Goal: Task Accomplishment & Management: Use online tool/utility

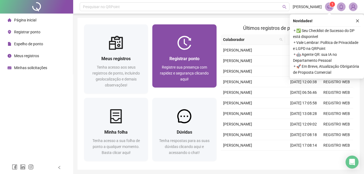
click at [178, 49] on img at bounding box center [184, 43] width 14 height 14
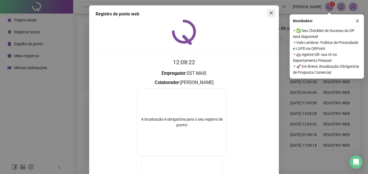
click at [267, 15] on span "Close" at bounding box center [271, 13] width 9 height 4
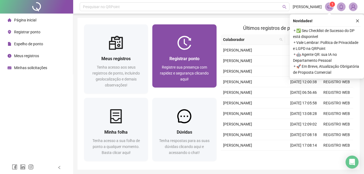
click at [197, 52] on div "Registrar ponto Registre sua presença com rapidez e segurança clicando aqui!" at bounding box center [184, 69] width 64 height 38
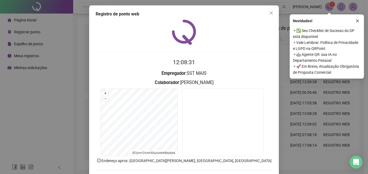
scroll to position [26, 0]
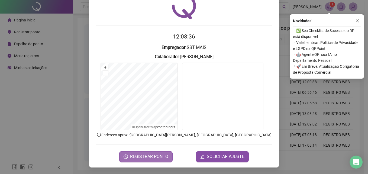
click at [161, 157] on span "REGISTRAR PONTO" at bounding box center [149, 156] width 38 height 7
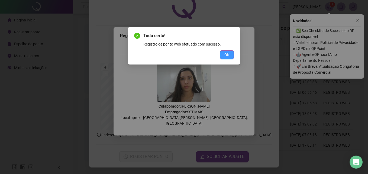
click at [227, 56] on span "OK" at bounding box center [226, 55] width 5 height 6
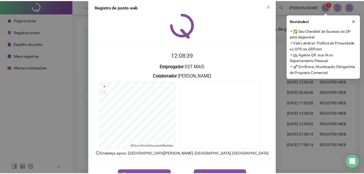
scroll to position [0, 0]
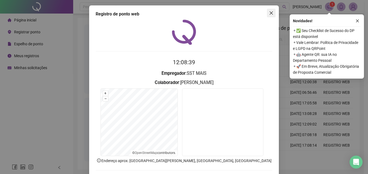
click at [271, 15] on button "Close" at bounding box center [271, 13] width 9 height 9
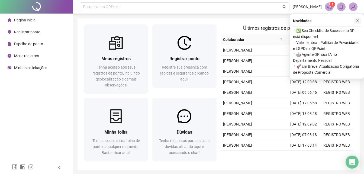
click at [359, 20] on icon "close" at bounding box center [358, 21] width 4 height 4
